Goal: Information Seeking & Learning: Learn about a topic

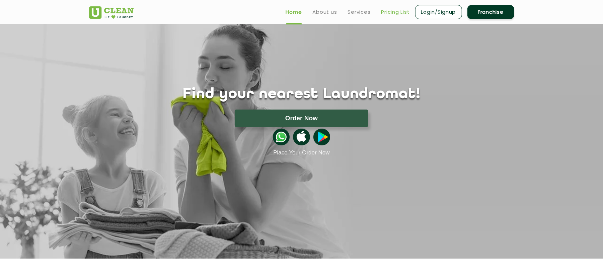
click at [400, 12] on link "Pricing List" at bounding box center [395, 12] width 28 height 8
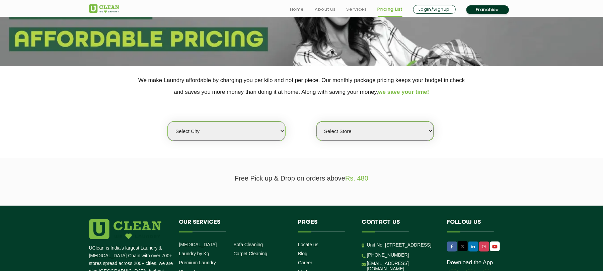
scroll to position [134, 0]
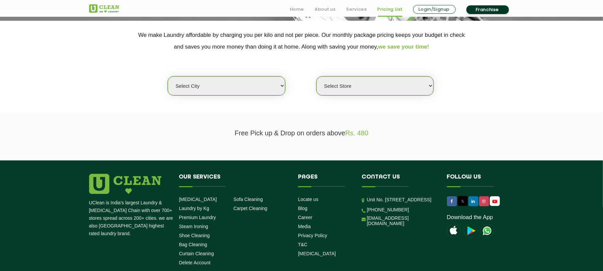
click at [254, 91] on select "Select city [GEOGRAPHIC_DATA] [GEOGRAPHIC_DATA] [GEOGRAPHIC_DATA] [GEOGRAPHIC_D…" at bounding box center [226, 85] width 117 height 19
select select "76"
click at [168, 76] on select "Select city [GEOGRAPHIC_DATA] [GEOGRAPHIC_DATA] [GEOGRAPHIC_DATA] [GEOGRAPHIC_D…" at bounding box center [226, 85] width 117 height 19
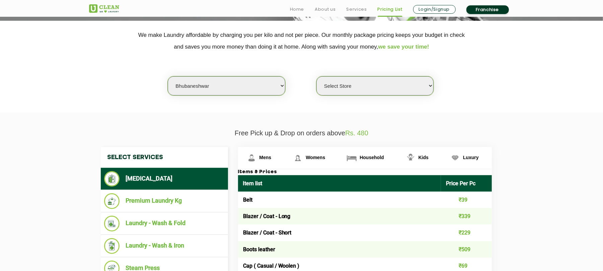
click at [382, 82] on select "Select Store UClean Patia [GEOGRAPHIC_DATA] UClean Z1 Apartment [GEOGRAPHIC_DAT…" at bounding box center [374, 85] width 117 height 19
select select "402"
click at [316, 76] on select "Select Store UClean Patia [GEOGRAPHIC_DATA] UClean Z1 Apartment [GEOGRAPHIC_DAT…" at bounding box center [374, 85] width 117 height 19
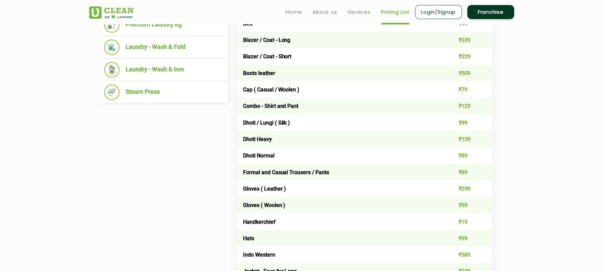
scroll to position [223, 0]
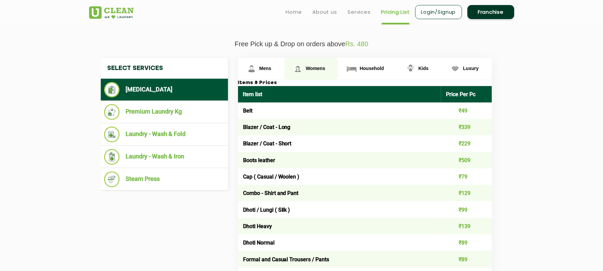
click at [308, 66] on span "Womens" at bounding box center [315, 68] width 19 height 5
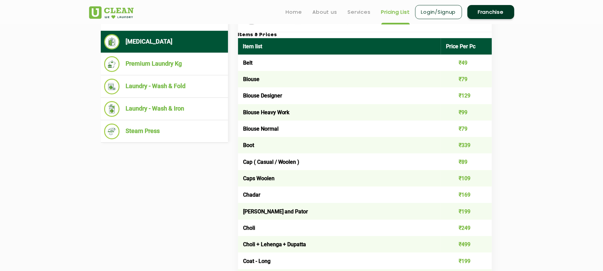
scroll to position [268, 0]
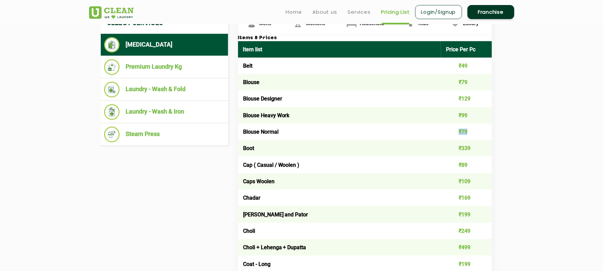
drag, startPoint x: 455, startPoint y: 130, endPoint x: 485, endPoint y: 130, distance: 30.5
click at [485, 130] on td "₹79" at bounding box center [466, 132] width 51 height 16
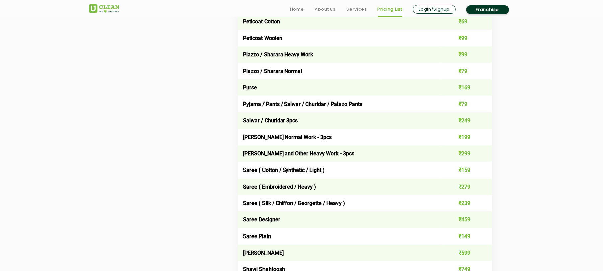
scroll to position [1830, 0]
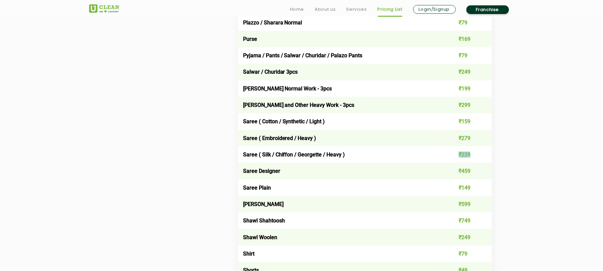
drag, startPoint x: 457, startPoint y: 141, endPoint x: 483, endPoint y: 141, distance: 26.1
click at [483, 146] on td "₹239" at bounding box center [466, 154] width 51 height 16
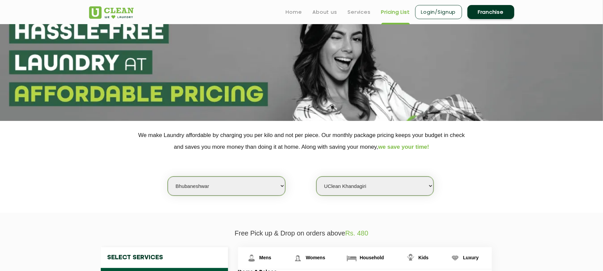
scroll to position [0, 0]
